Goal: Task Accomplishment & Management: Manage account settings

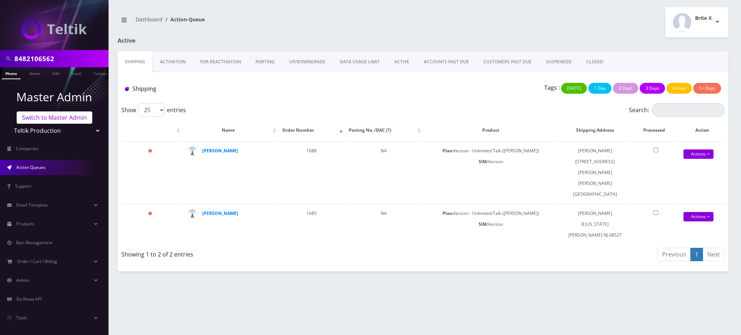
click at [71, 118] on link "Switch to Master Admin" at bounding box center [55, 117] width 76 height 12
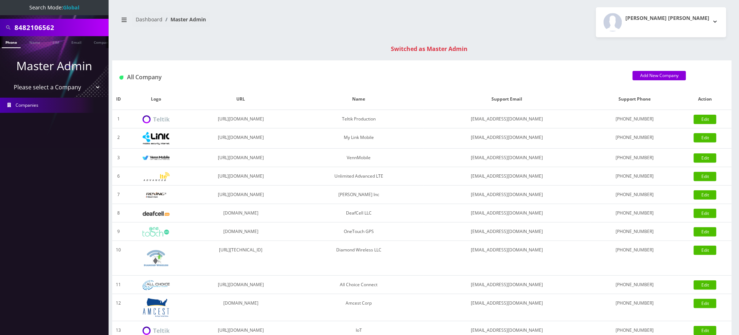
drag, startPoint x: 0, startPoint y: 0, endPoint x: 0, endPoint y: 25, distance: 24.6
click at [0, 26] on div "8482106562" at bounding box center [54, 27] width 109 height 17
paste input "[EMAIL_ADDRESS][DOMAIN_NAME]"
type input "[EMAIL_ADDRESS][DOMAIN_NAME]"
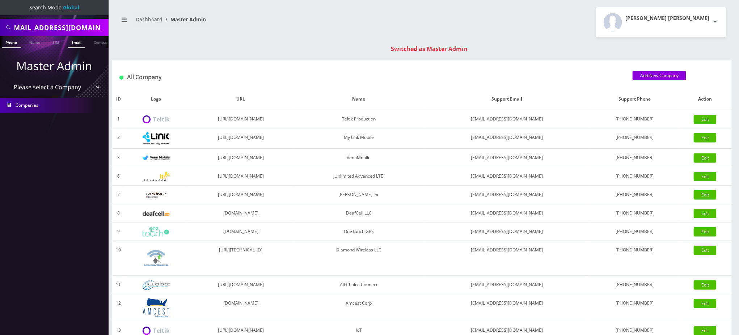
scroll to position [0, 0]
click at [78, 43] on link "Email" at bounding box center [76, 42] width 17 height 12
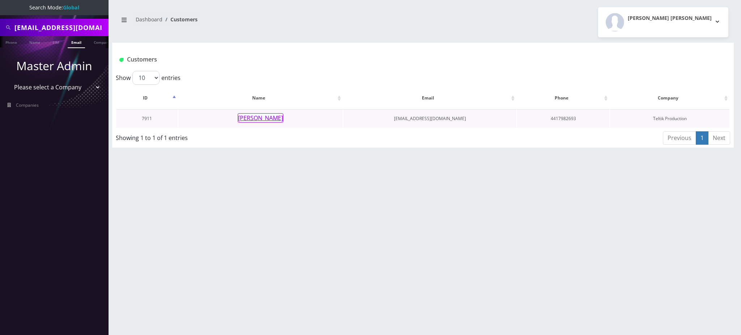
click at [251, 118] on button "[PERSON_NAME]" at bounding box center [261, 117] width 46 height 9
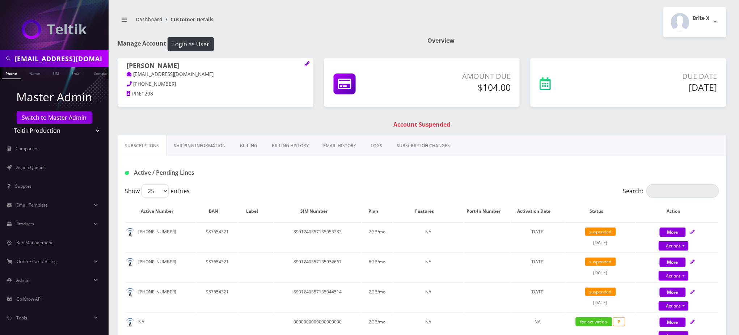
click at [322, 124] on h1 "Account Suspended" at bounding box center [421, 124] width 605 height 7
click at [256, 145] on link "Billing" at bounding box center [249, 145] width 32 height 21
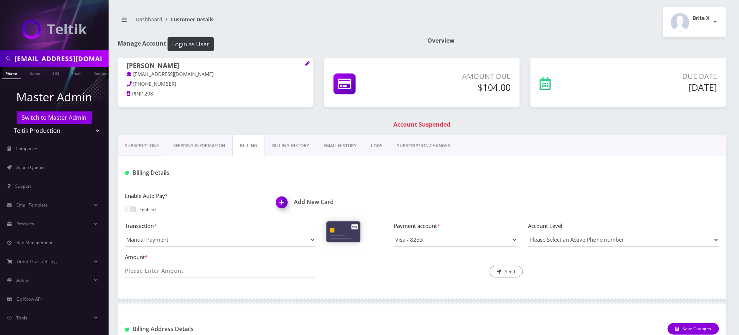
click at [295, 142] on link "Billing History" at bounding box center [290, 145] width 51 height 21
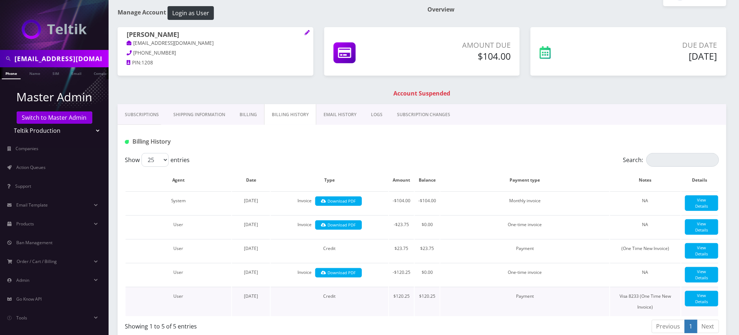
scroll to position [48, 0]
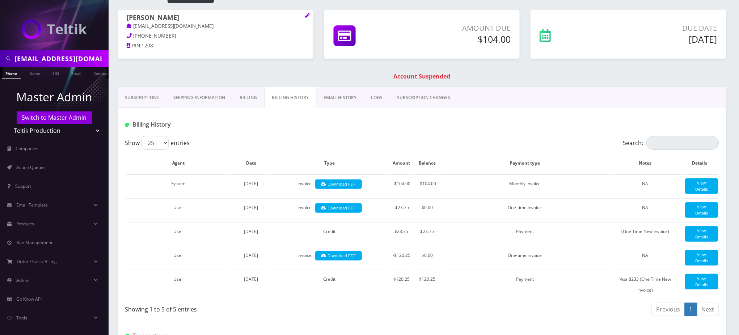
drag, startPoint x: 195, startPoint y: 15, endPoint x: 119, endPoint y: 14, distance: 76.0
click at [119, 14] on div "rochel Shvarzbord rcshvartzbord@gmail.com 441-798-2693 PIN: 1208" at bounding box center [216, 32] width 196 height 45
copy h1 "[PERSON_NAME]"
click at [135, 95] on link "Subscriptions" at bounding box center [142, 97] width 48 height 21
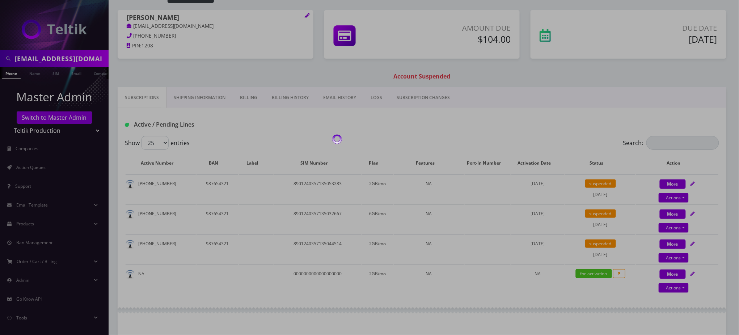
click at [386, 121] on div at bounding box center [369, 167] width 739 height 335
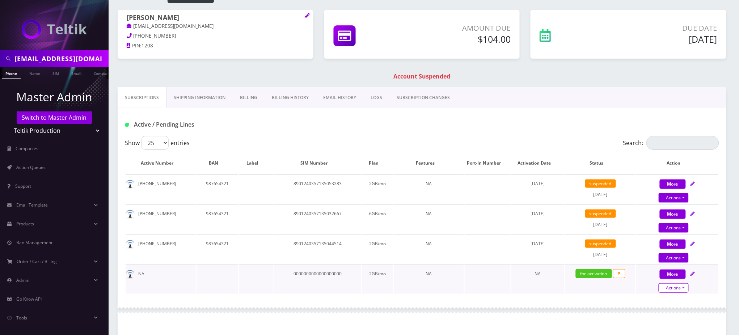
click at [680, 203] on link "Actions" at bounding box center [673, 197] width 30 height 9
select select "3-in-1 SIM Kit"
select select "41"
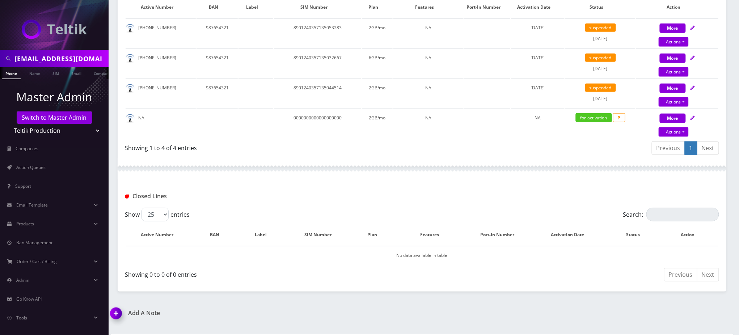
scroll to position [187, 0]
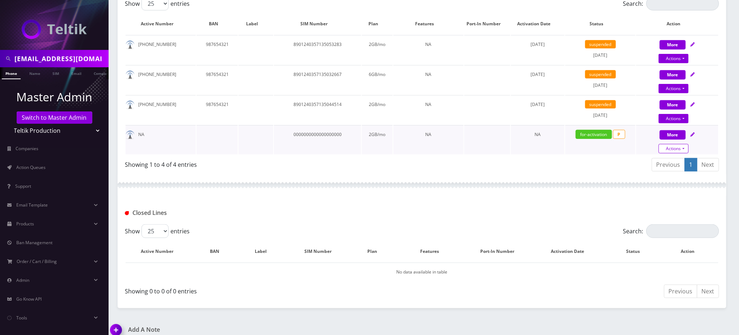
click at [685, 93] on link "Actions" at bounding box center [673, 88] width 30 height 9
select select "3-in-1 SIM Kit"
select select "41"
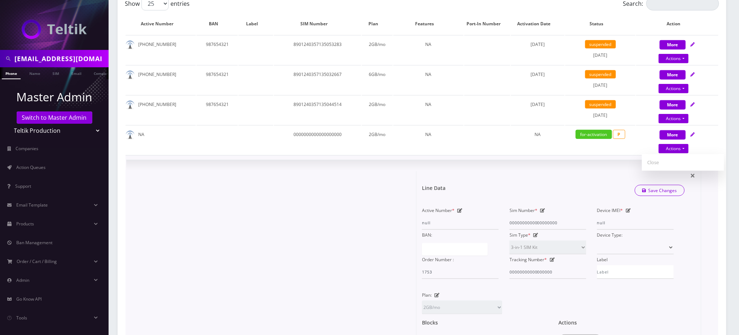
click at [544, 208] on icon at bounding box center [542, 210] width 5 height 4
click at [536, 219] on input "0000000000000000000" at bounding box center [547, 223] width 77 height 14
paste input "8901240357129186198F"
type input "8901240357129186198F"
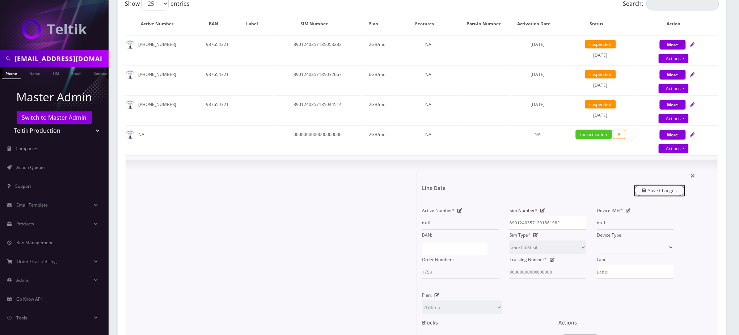
click at [653, 189] on link "Save Changes" at bounding box center [660, 190] width 50 height 11
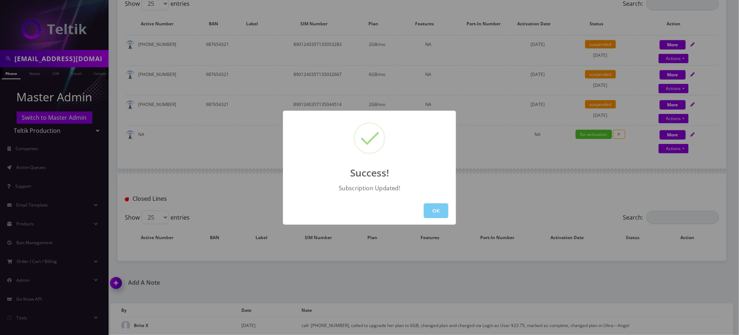
click at [441, 207] on button "OK" at bounding box center [436, 210] width 25 height 15
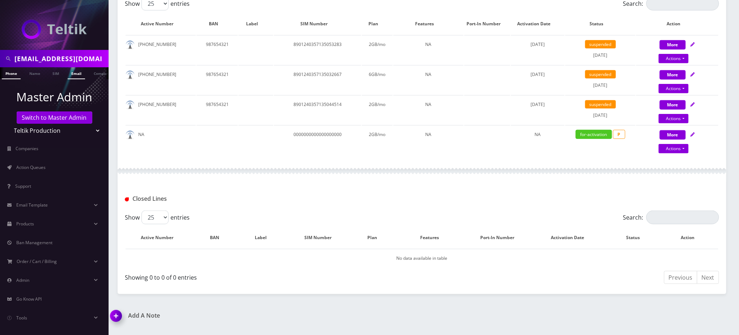
click at [74, 73] on link "Email" at bounding box center [76, 73] width 17 height 12
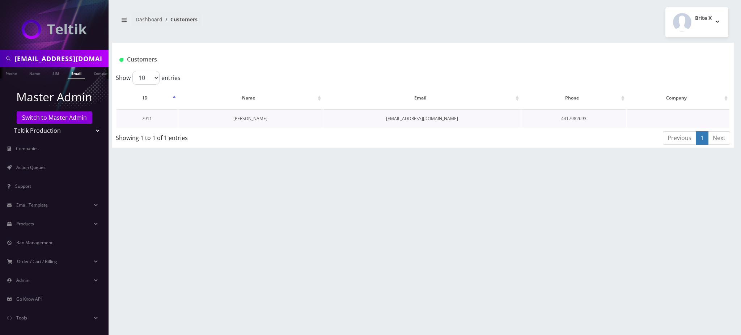
click at [250, 118] on link "[PERSON_NAME]" at bounding box center [250, 118] width 34 height 6
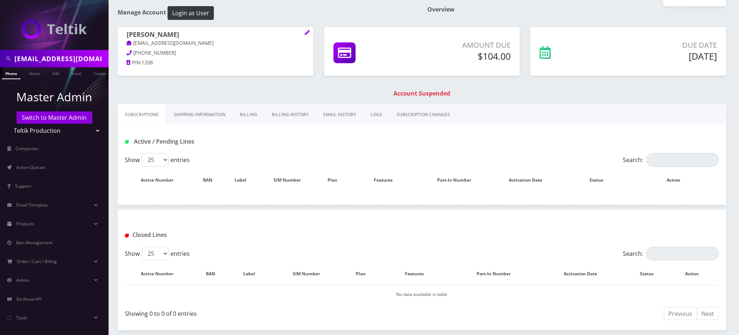
scroll to position [48, 0]
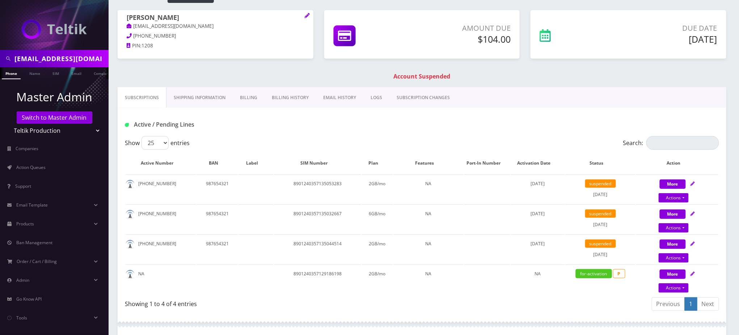
click at [425, 119] on div "Active / Pending Lines" at bounding box center [421, 125] width 605 height 12
click at [293, 96] on link "Billing History" at bounding box center [289, 97] width 51 height 21
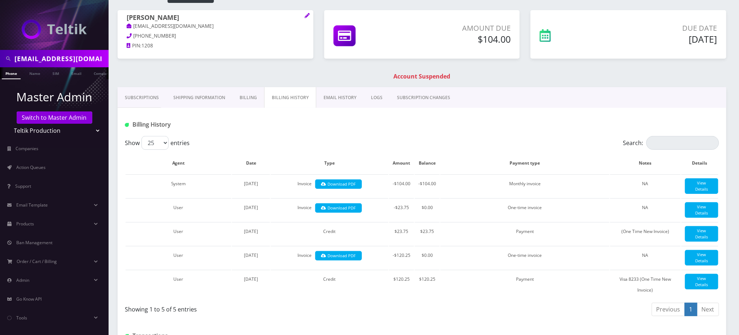
click at [493, 89] on div "Subscriptions Shipping Information Billing Billing History EMAIL HISTORY LOGS S…" at bounding box center [422, 97] width 609 height 21
